Goal: Information Seeking & Learning: Learn about a topic

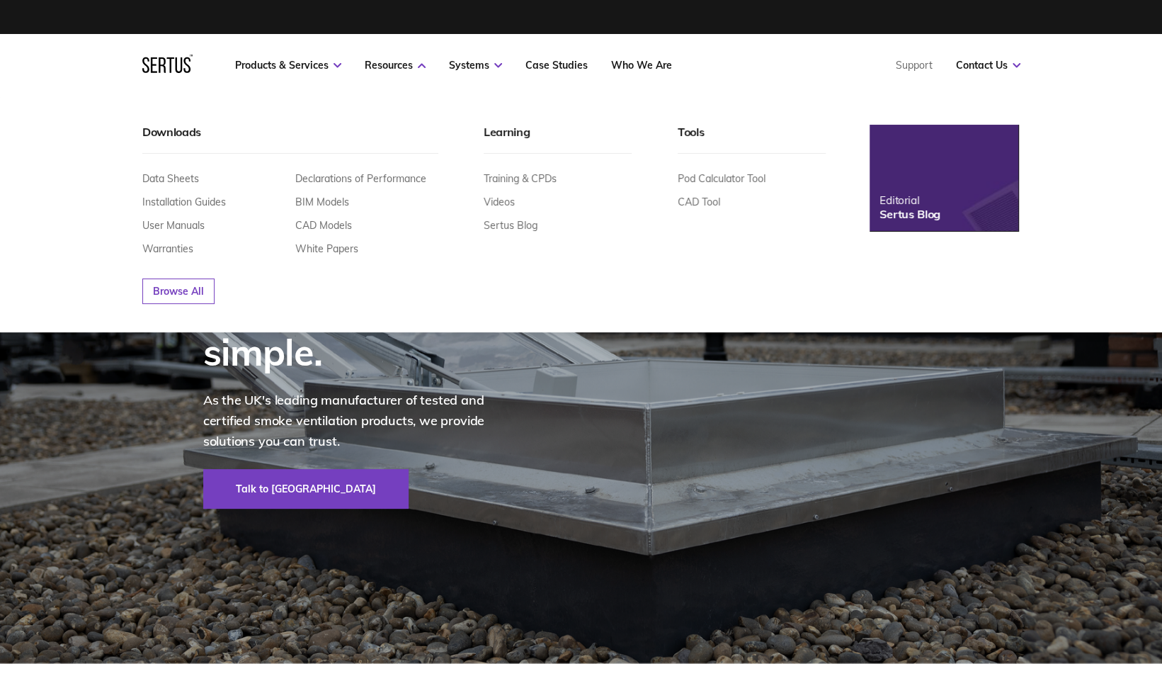
click at [912, 197] on div "Editorial" at bounding box center [910, 199] width 61 height 13
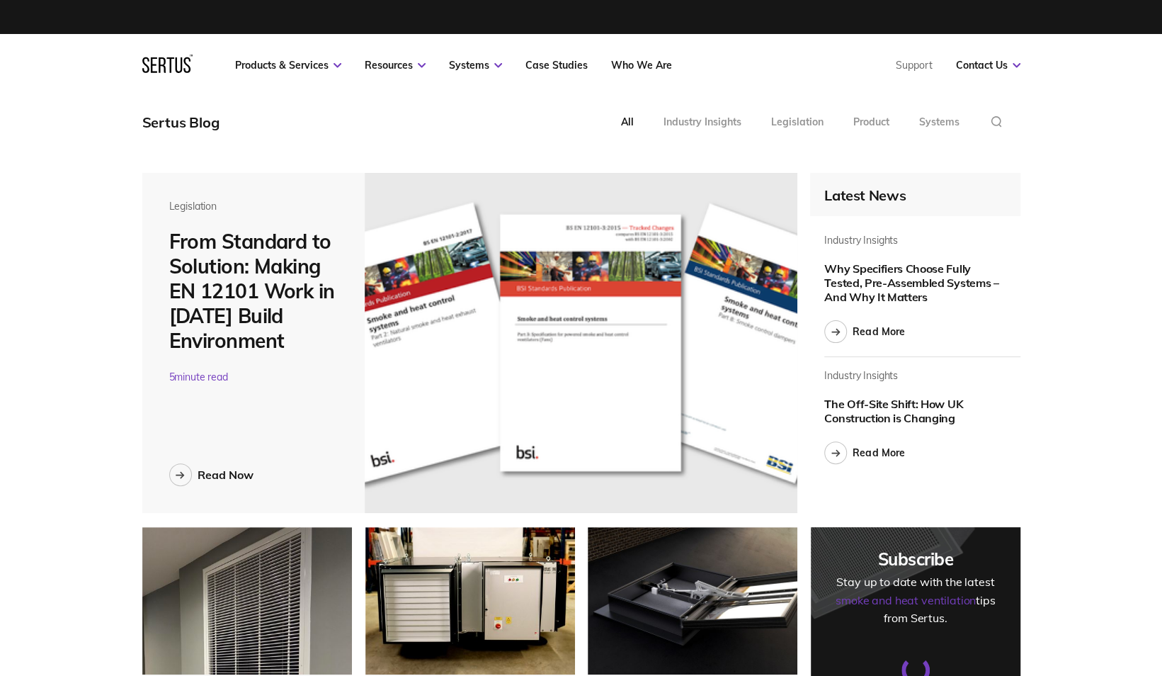
scroll to position [7, 7]
click at [888, 329] on div "Read More" at bounding box center [879, 331] width 52 height 13
click at [225, 470] on div "Read Now" at bounding box center [226, 475] width 56 height 14
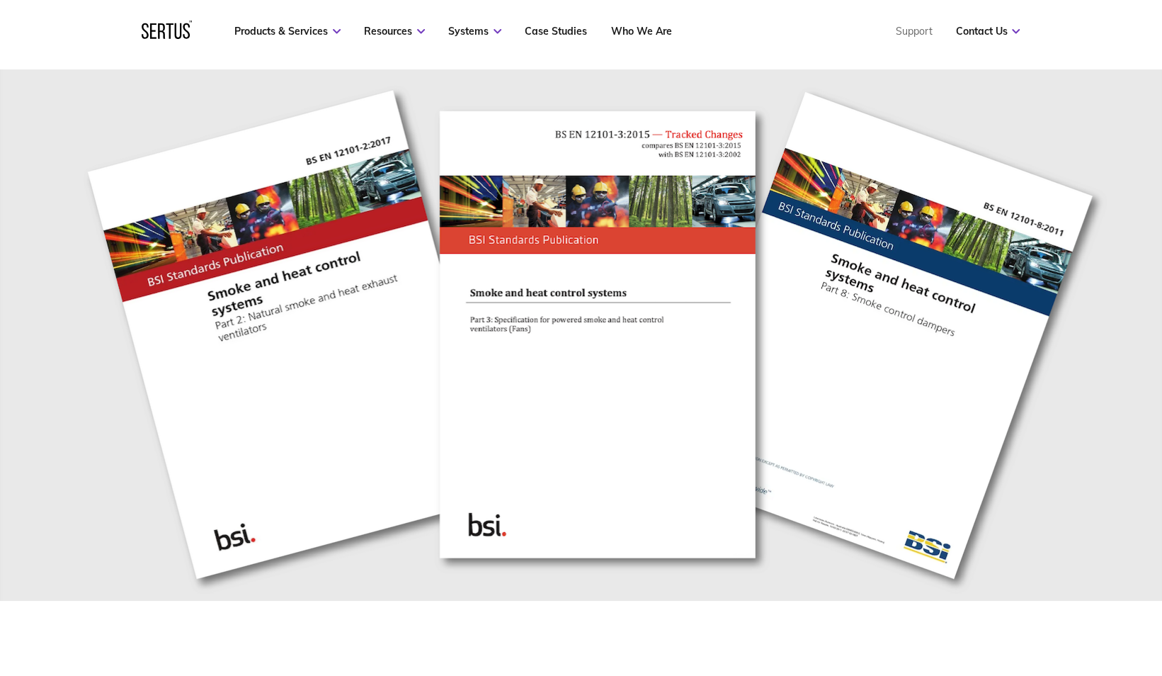
scroll to position [352, 0]
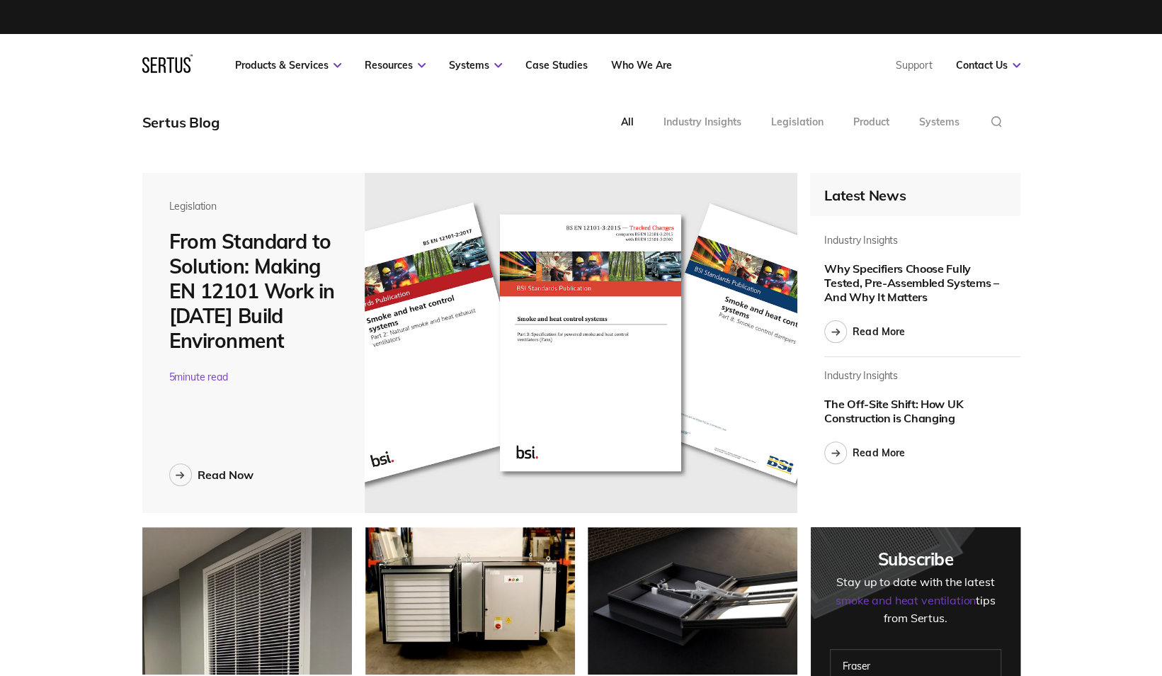
scroll to position [5300, 900]
click at [887, 336] on div "Read More" at bounding box center [879, 331] width 52 height 13
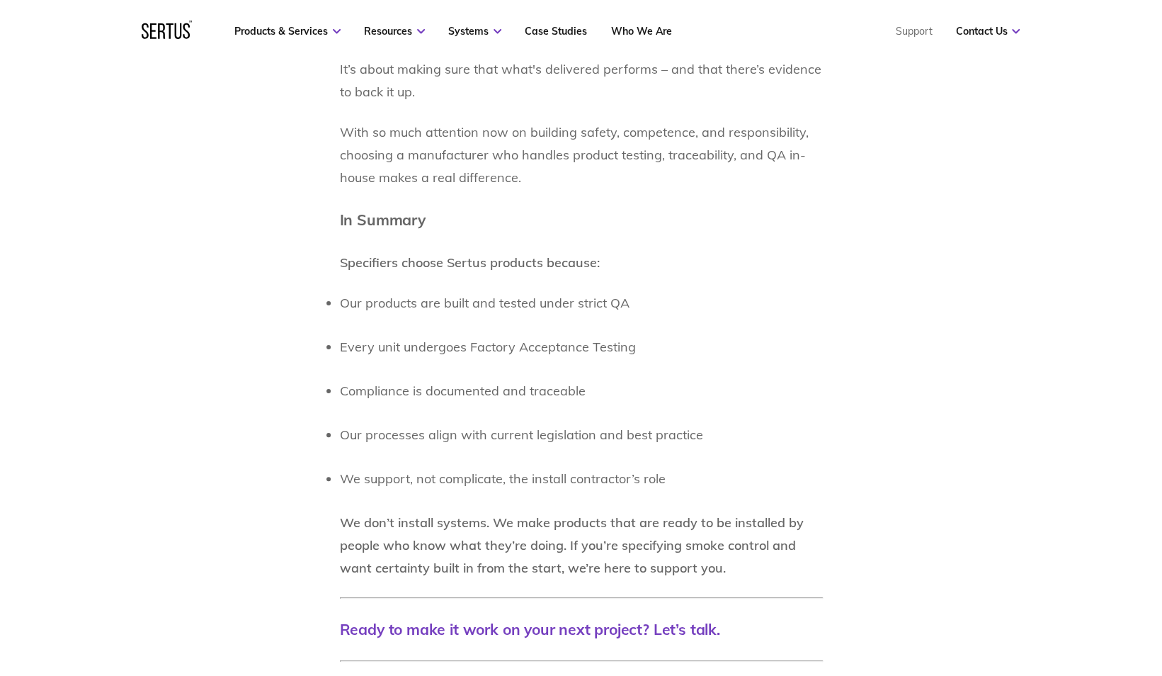
scroll to position [3409, 0]
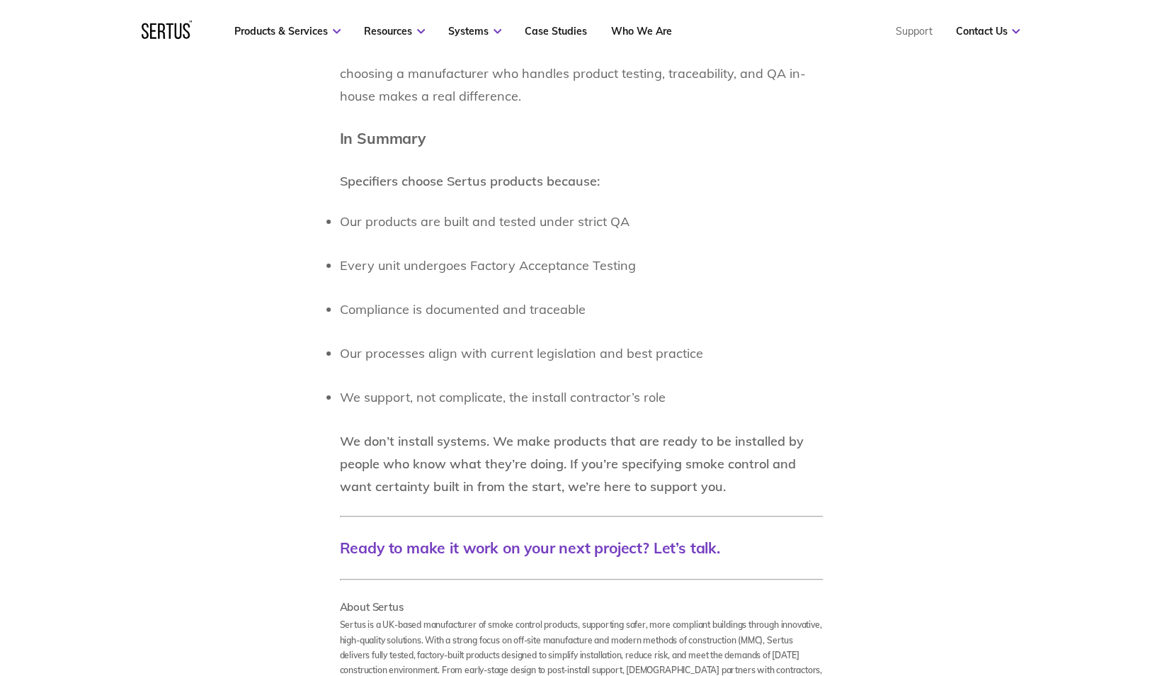
drag, startPoint x: 343, startPoint y: 176, endPoint x: 740, endPoint y: 485, distance: 502.7
copy div "Lore ips dolorsit ametco adipiscinge se doeiu, tem inci ut lab etdolorem al eni…"
